Goal: Task Accomplishment & Management: Manage account settings

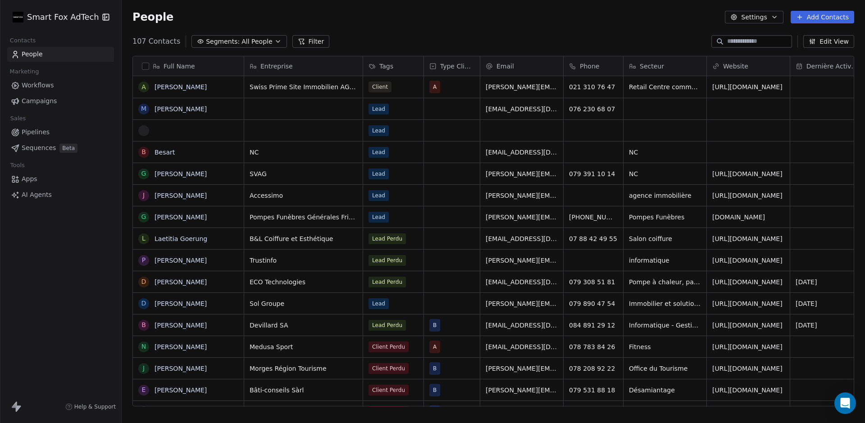
scroll to position [372, 743]
click at [87, 18] on html "Smart Fox AdTech Contacts People Marketing Workflows Campaigns Sales Pipelines …" at bounding box center [432, 211] width 865 height 423
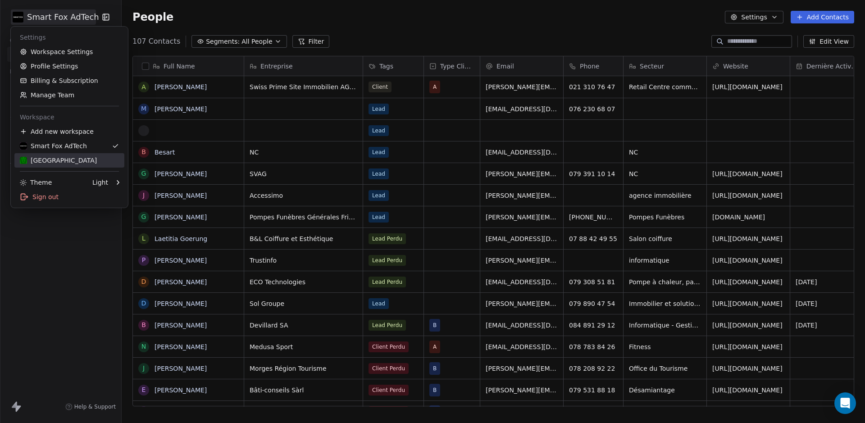
click at [73, 158] on div "[GEOGRAPHIC_DATA]" at bounding box center [69, 160] width 99 height 9
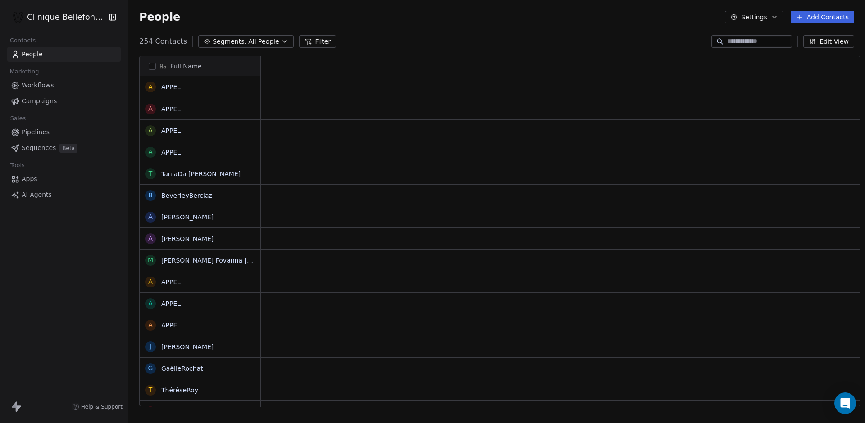
scroll to position [372, 743]
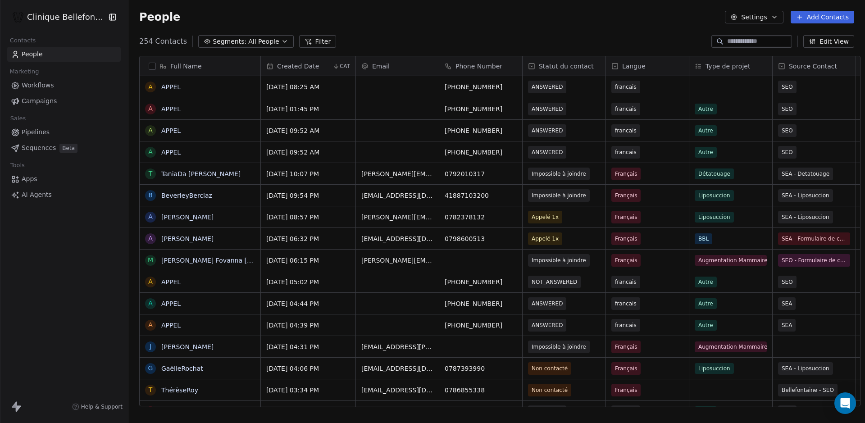
click at [752, 18] on button "Settings" at bounding box center [754, 17] width 58 height 13
click at [760, 35] on span "Contact Properties" at bounding box center [777, 36] width 59 height 9
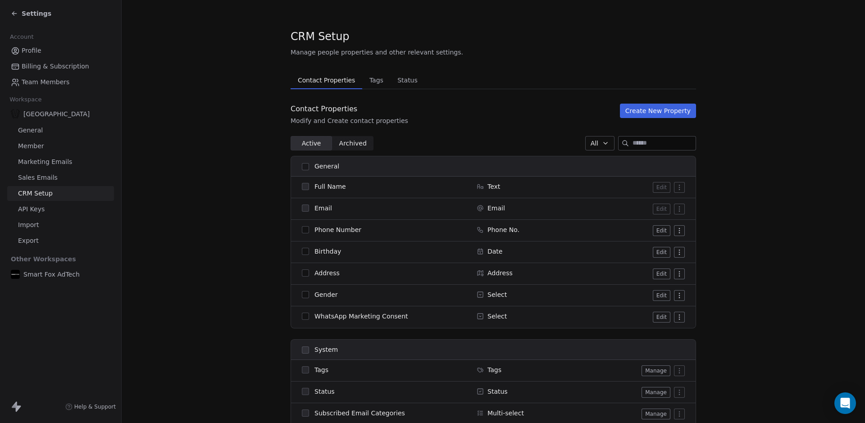
click at [35, 162] on span "Marketing Emails" at bounding box center [45, 161] width 54 height 9
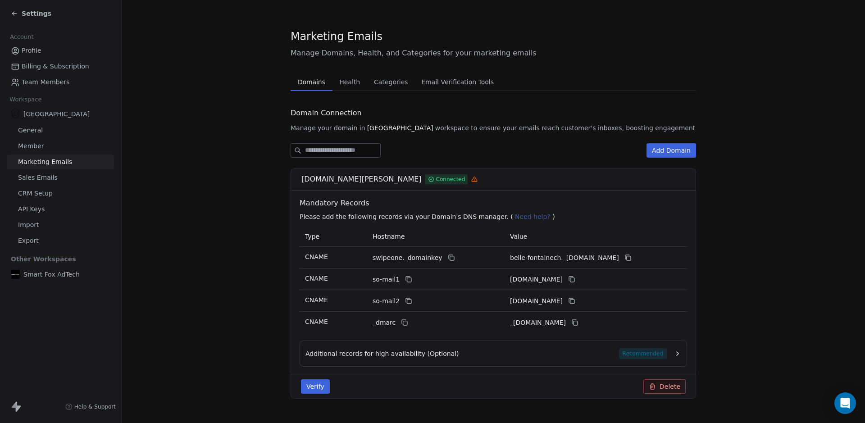
click at [42, 177] on span "Sales Emails" at bounding box center [38, 177] width 40 height 9
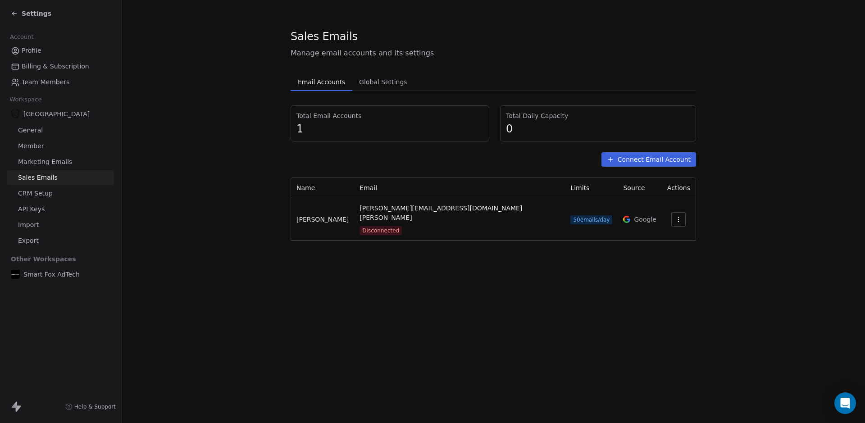
click at [651, 154] on button "Connect Email Account" at bounding box center [648, 159] width 95 height 14
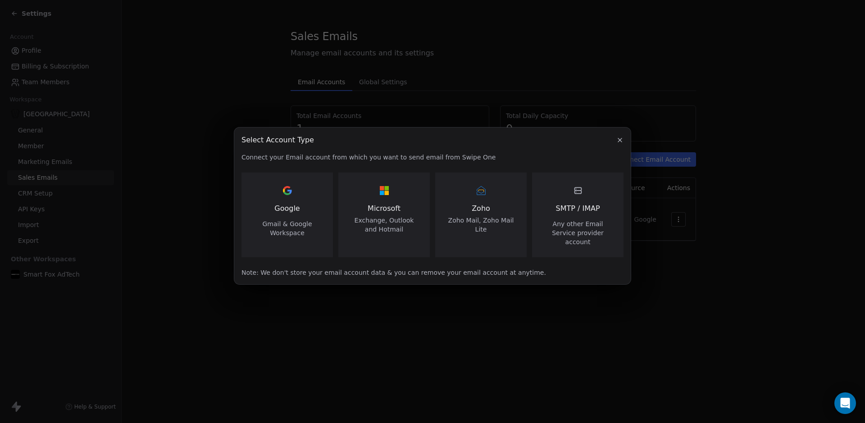
click at [592, 224] on span "Any other Email Service provider account" at bounding box center [578, 232] width 70 height 27
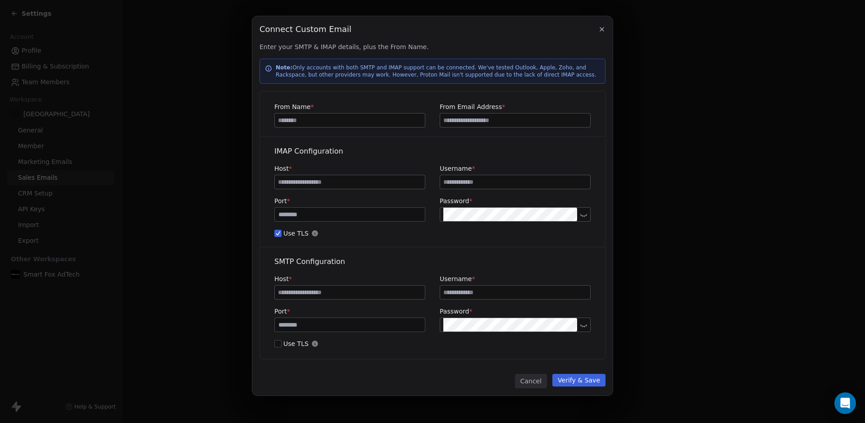
click at [604, 28] on icon "button" at bounding box center [601, 29] width 7 height 7
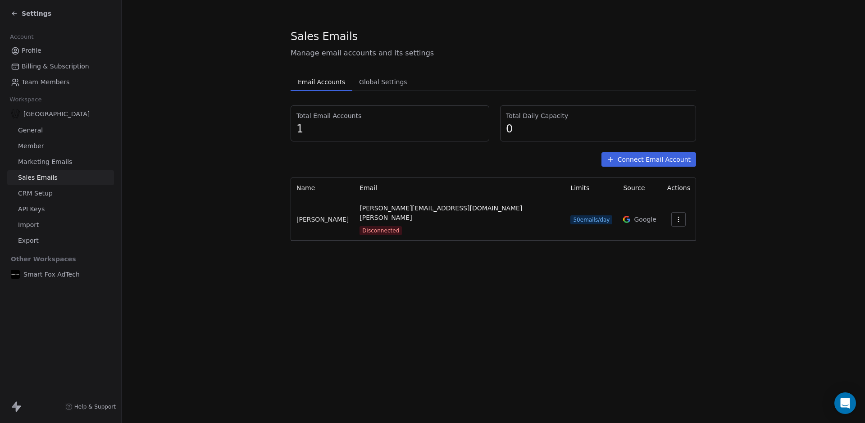
click at [654, 161] on button "Connect Email Account" at bounding box center [648, 159] width 95 height 14
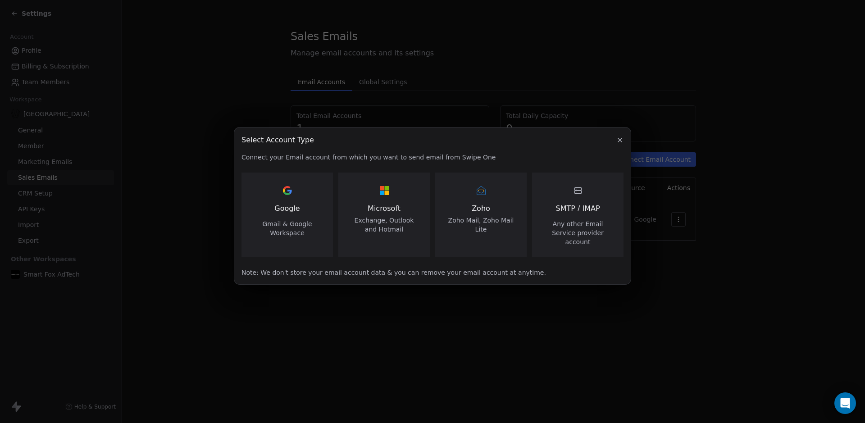
click at [400, 197] on div "Microsoft Exchange, Outlook and Hotmail" at bounding box center [384, 208] width 70 height 50
click at [393, 210] on span "Microsoft" at bounding box center [384, 208] width 70 height 11
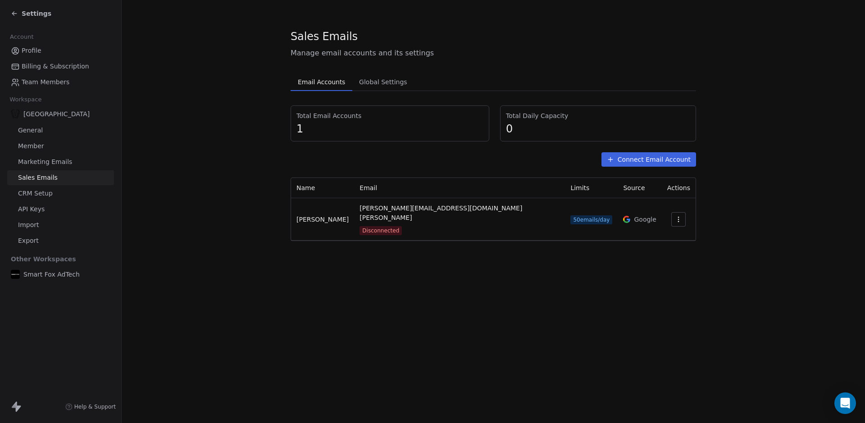
click at [635, 161] on button "Connect Email Account" at bounding box center [648, 159] width 95 height 14
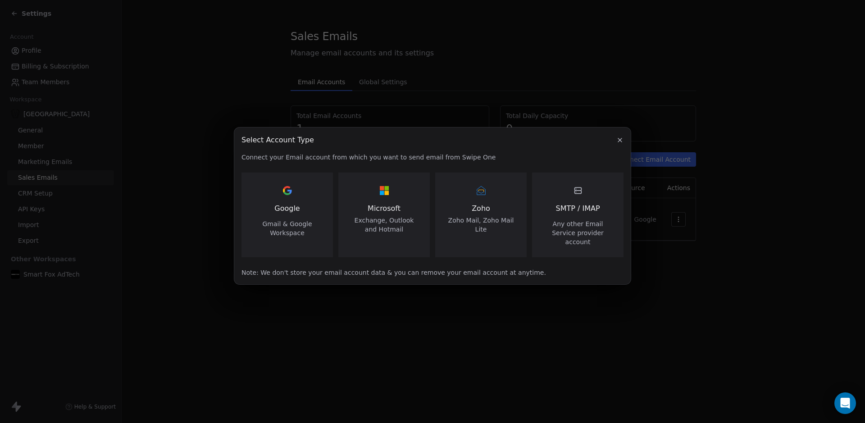
click at [571, 235] on span "Any other Email Service provider account" at bounding box center [578, 232] width 70 height 27
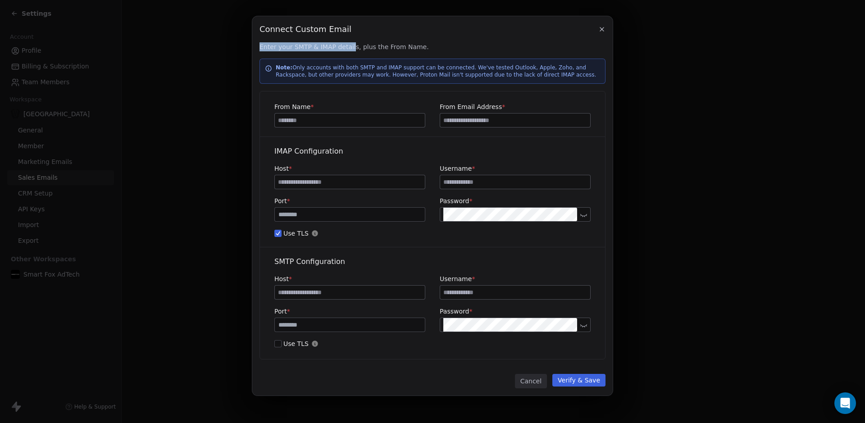
drag, startPoint x: 350, startPoint y: 47, endPoint x: 259, endPoint y: 47, distance: 91.9
click at [259, 47] on div "Connect Custom Email Connect Custom Email Enter your SMTP & IMAP details, plus …" at bounding box center [432, 205] width 360 height 379
copy span "Enter your SMTP & IMAP detail"
